Goal: Navigation & Orientation: Find specific page/section

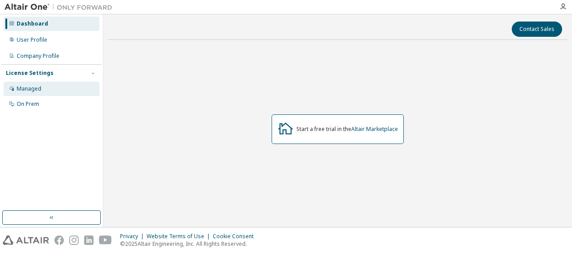
click at [56, 84] on div "Managed" at bounding box center [52, 89] width 96 height 14
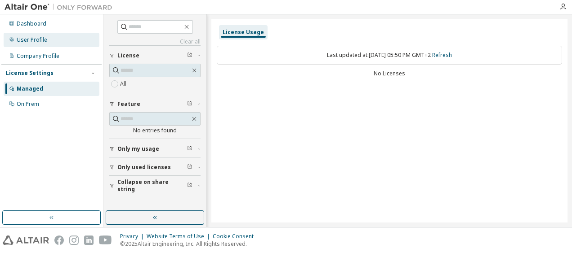
click at [27, 35] on div "User Profile" at bounding box center [52, 40] width 96 height 14
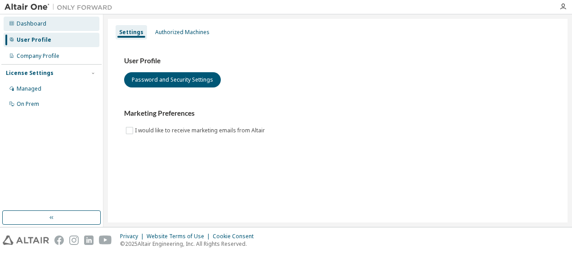
click at [62, 18] on div "Dashboard" at bounding box center [52, 24] width 96 height 14
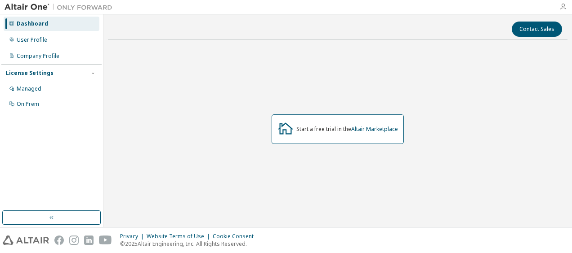
click at [564, 6] on icon "button" at bounding box center [562, 6] width 7 height 7
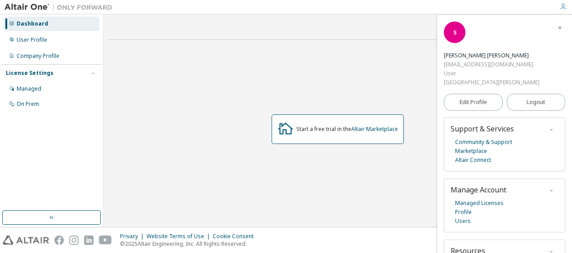
click at [167, 99] on div "Start a free trial in the Altair Marketplace" at bounding box center [337, 129] width 459 height 165
click at [65, 218] on button "button" at bounding box center [51, 218] width 98 height 14
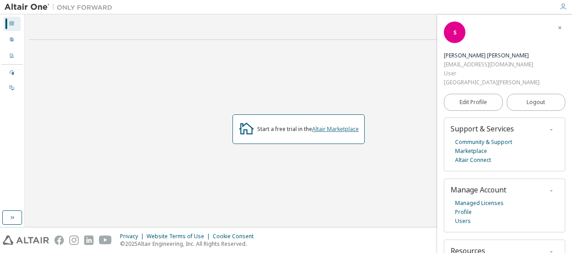
click at [339, 130] on link "Altair Marketplace" at bounding box center [335, 129] width 47 height 8
